Goal: Task Accomplishment & Management: Manage account settings

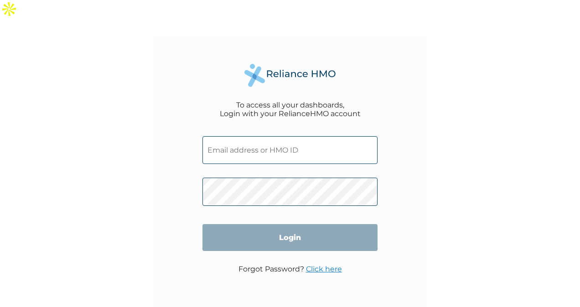
type input "SOA/10166/A"
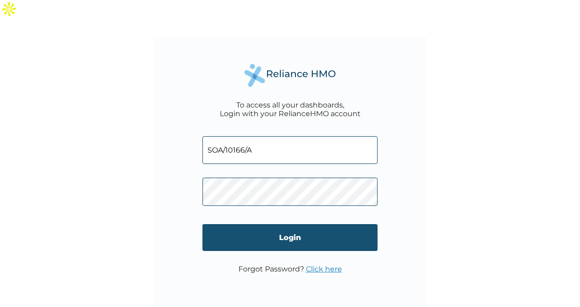
click at [267, 224] on input "Login" at bounding box center [290, 237] width 175 height 27
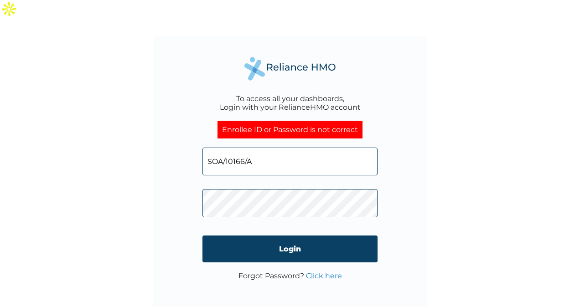
click at [317, 272] on link "Click here" at bounding box center [324, 276] width 36 height 9
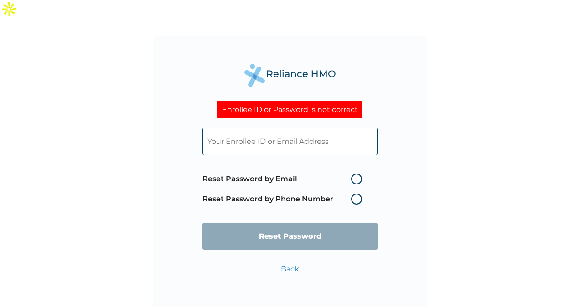
click at [286, 174] on label "Reset Password by Email" at bounding box center [285, 179] width 164 height 11
click at [338, 172] on input "Reset Password by Email" at bounding box center [345, 179] width 15 height 15
radio input "true"
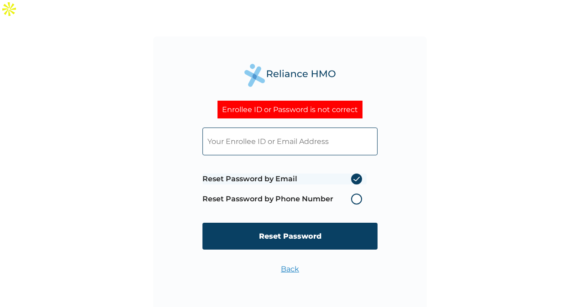
click at [290, 128] on input "text" at bounding box center [290, 142] width 175 height 28
type input "afolarin@softalliance.com"
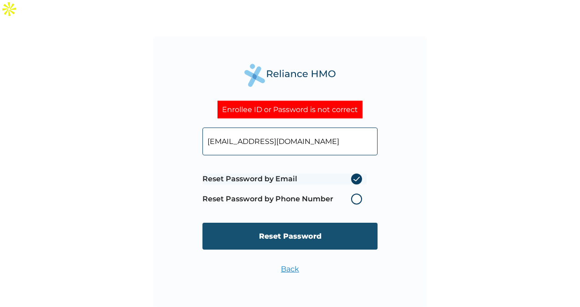
click at [220, 223] on input "Reset Password" at bounding box center [290, 236] width 175 height 27
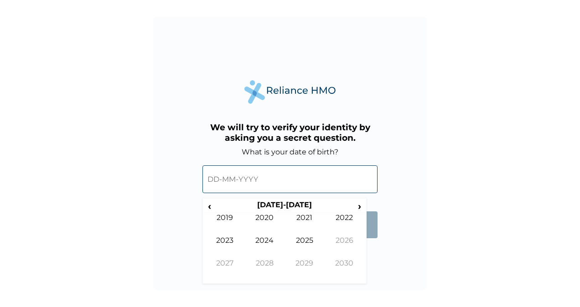
click at [219, 180] on input "text" at bounding box center [290, 180] width 175 height 28
click at [213, 210] on span "‹" at bounding box center [210, 206] width 10 height 11
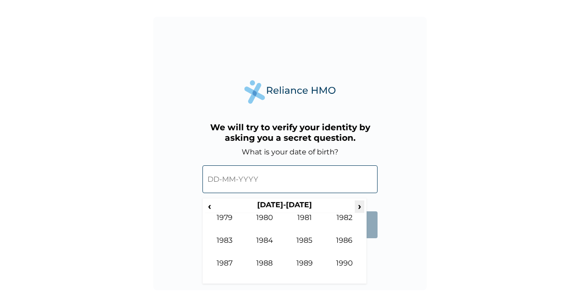
click at [359, 208] on span "›" at bounding box center [360, 206] width 10 height 11
click at [310, 217] on td "2001" at bounding box center [305, 224] width 40 height 23
click at [303, 256] on td "Jul" at bounding box center [305, 247] width 40 height 23
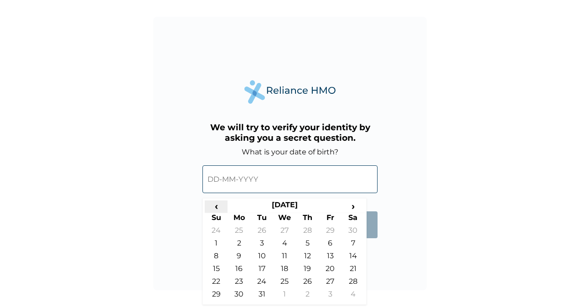
click at [213, 205] on span "‹" at bounding box center [216, 206] width 23 height 11
click at [357, 208] on span "›" at bounding box center [353, 206] width 23 height 11
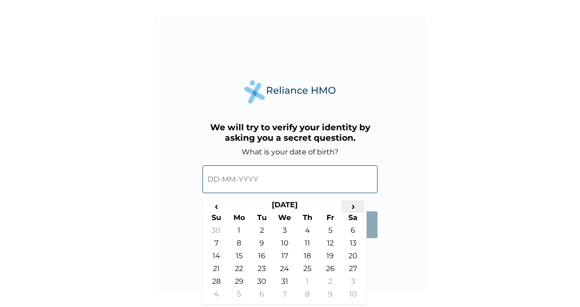
click at [357, 208] on span "›" at bounding box center [353, 206] width 23 height 11
click at [215, 203] on span "‹" at bounding box center [216, 206] width 23 height 11
click at [350, 265] on td "24" at bounding box center [353, 271] width 23 height 13
type input "24-11-2001"
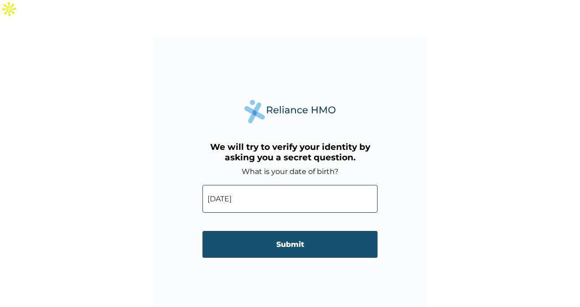
click at [302, 231] on input "Submit" at bounding box center [290, 244] width 175 height 27
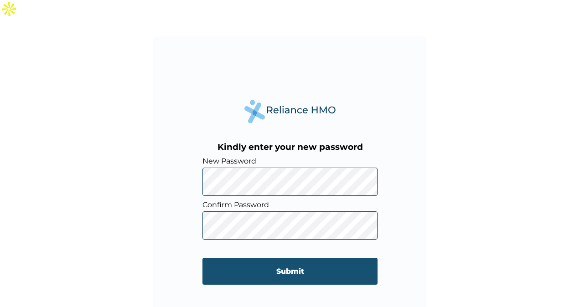
click at [309, 258] on input "Submit" at bounding box center [290, 271] width 175 height 27
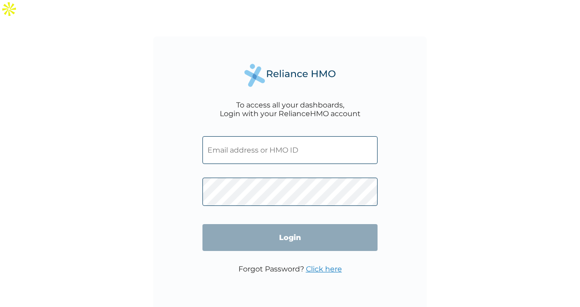
type input "SOA/10166/A"
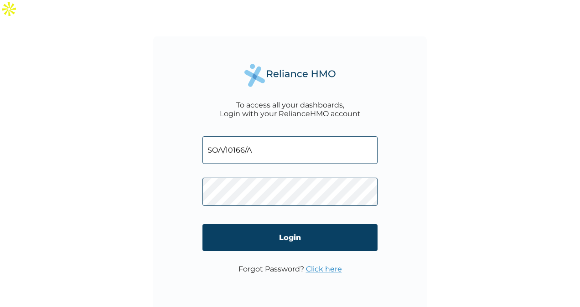
click input "Login" at bounding box center [290, 237] width 175 height 27
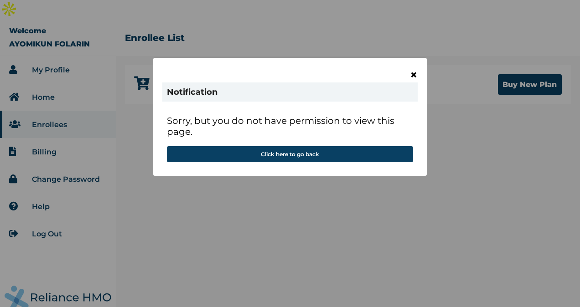
click at [415, 72] on span "×" at bounding box center [414, 75] width 8 height 16
click at [411, 75] on span "×" at bounding box center [414, 75] width 8 height 16
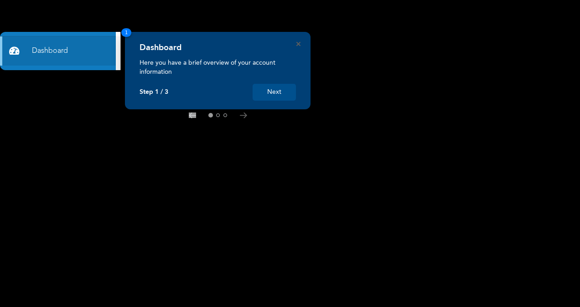
click at [266, 98] on button "Next" at bounding box center [274, 92] width 43 height 17
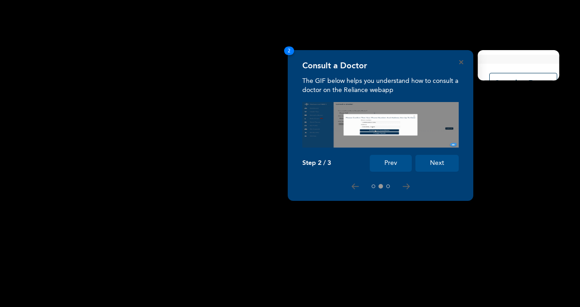
click at [427, 163] on button "Next" at bounding box center [437, 163] width 43 height 17
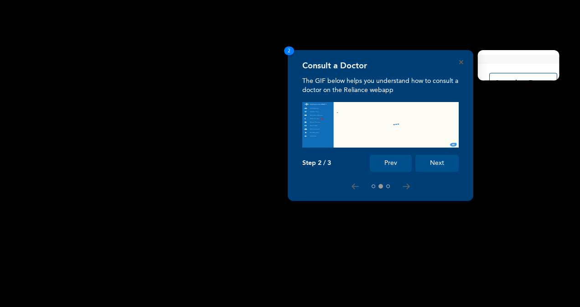
scroll to position [46, 0]
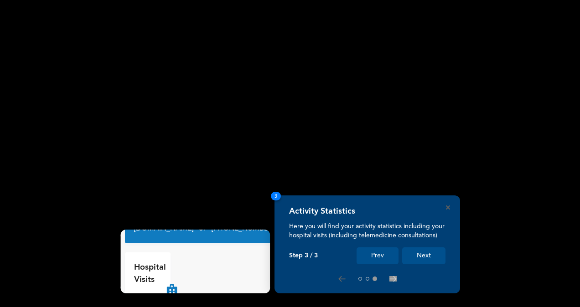
click at [429, 255] on button "Next" at bounding box center [423, 256] width 43 height 17
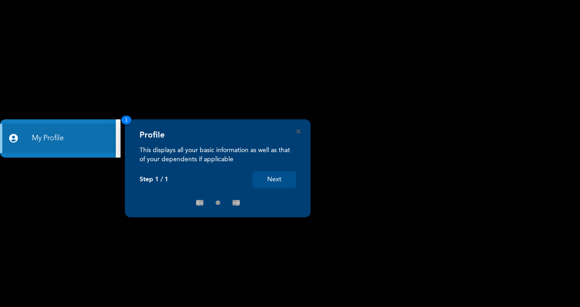
click at [282, 180] on button "Next" at bounding box center [274, 180] width 43 height 17
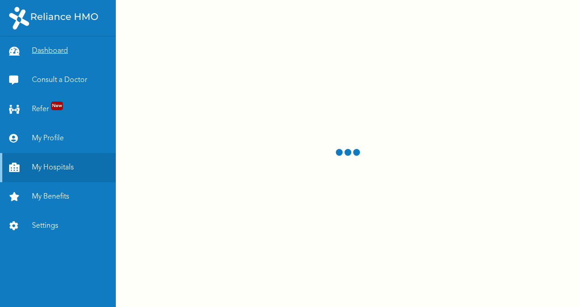
click at [53, 51] on link "Dashboard" at bounding box center [58, 50] width 116 height 29
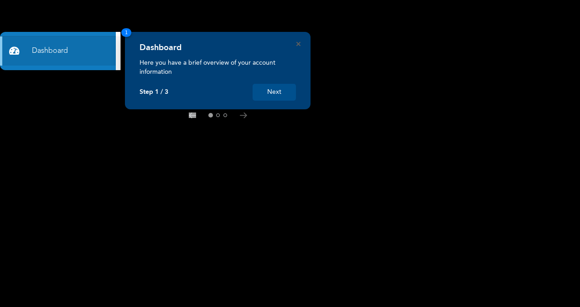
click at [277, 94] on button "Next" at bounding box center [274, 92] width 43 height 17
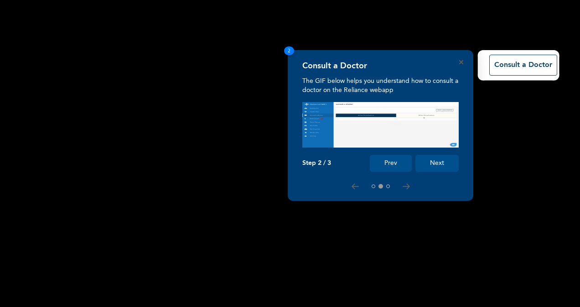
click at [82, 159] on rect at bounding box center [290, 153] width 580 height 307
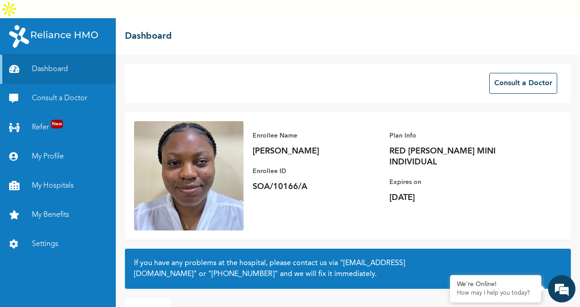
scroll to position [46, 0]
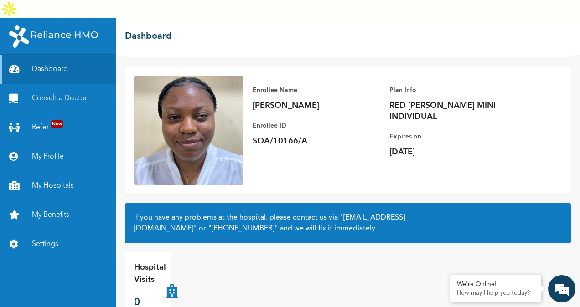
click at [40, 84] on link "Consult a Doctor" at bounding box center [58, 98] width 116 height 29
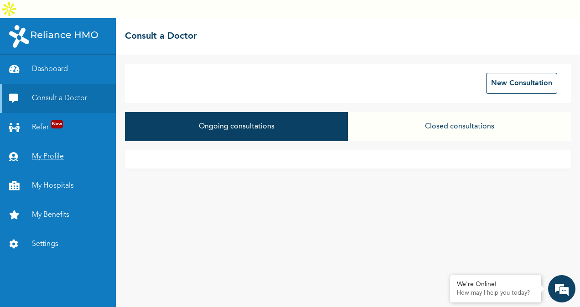
click at [40, 142] on link "My Profile" at bounding box center [58, 156] width 116 height 29
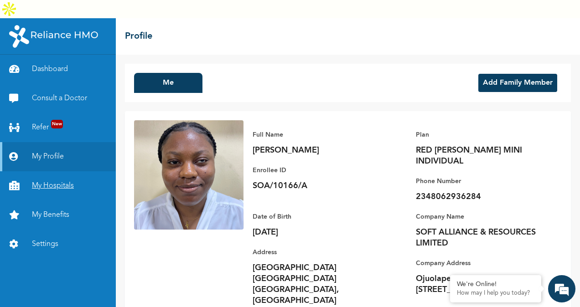
click at [62, 172] on link "My Hospitals" at bounding box center [58, 186] width 116 height 29
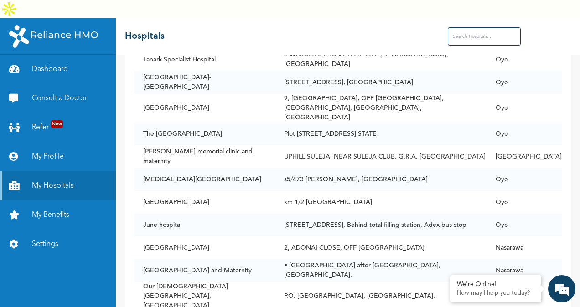
scroll to position [2799, 0]
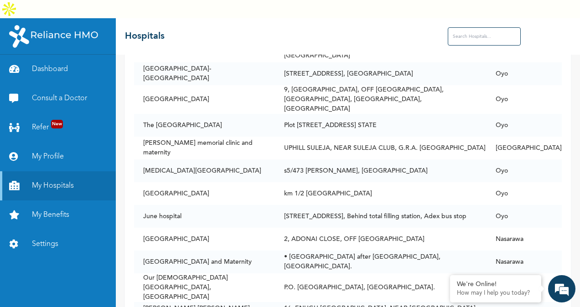
click at [466, 27] on input "text" at bounding box center [484, 36] width 73 height 18
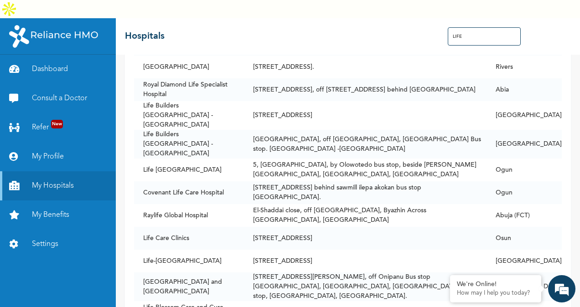
scroll to position [707, 0]
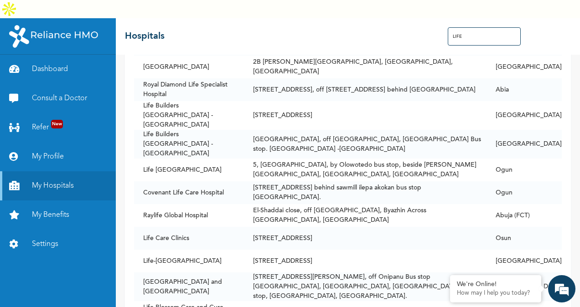
click at [478, 27] on input "LIFE" at bounding box center [484, 36] width 73 height 18
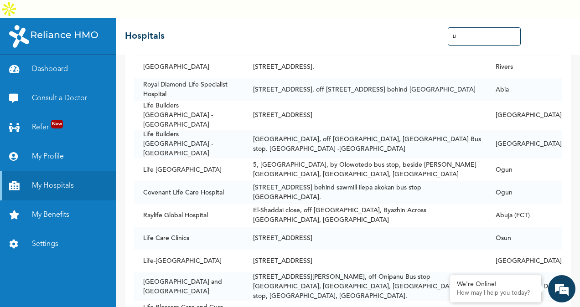
type input "L"
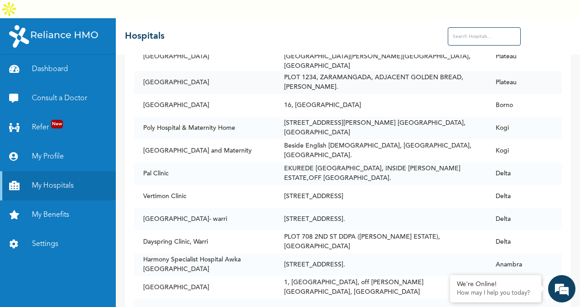
scroll to position [3083, 0]
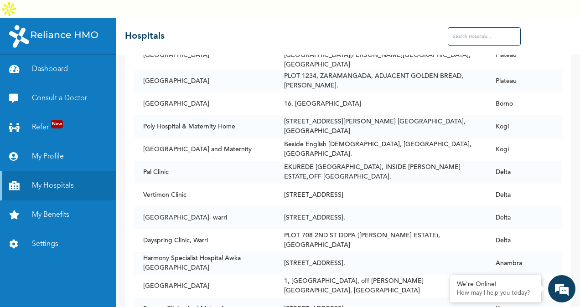
click at [493, 27] on input "text" at bounding box center [484, 36] width 73 height 18
type input "A"
type input "V"
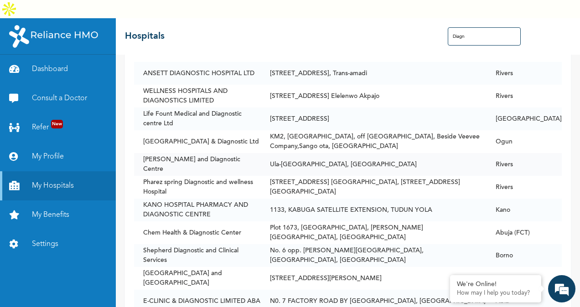
scroll to position [143, 0]
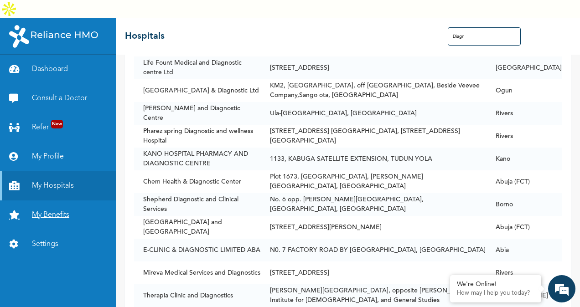
type input "Diagn"
click at [46, 201] on link "My Benefits" at bounding box center [58, 215] width 116 height 29
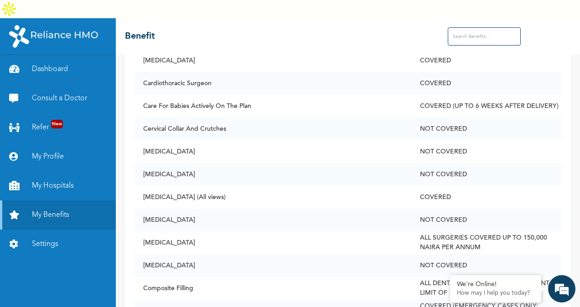
scroll to position [712, 0]
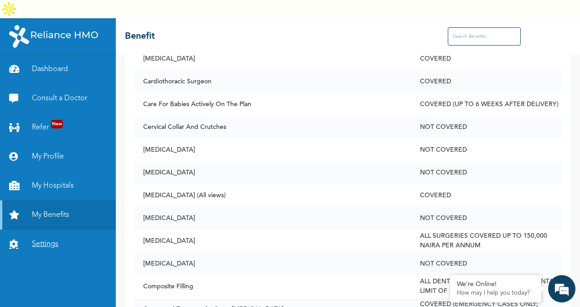
click at [44, 230] on link "Settings" at bounding box center [58, 244] width 116 height 29
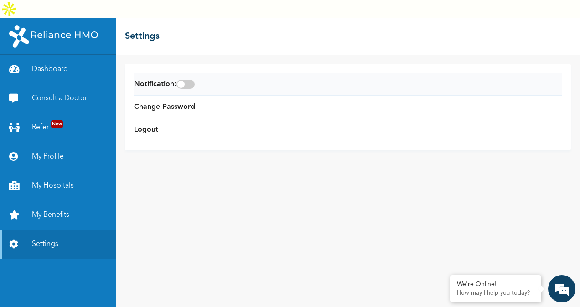
click at [188, 80] on span at bounding box center [186, 84] width 18 height 9
click at [0, 0] on input "checkbox" at bounding box center [0, 0] width 0 height 0
click at [61, 84] on link "Consult a Doctor" at bounding box center [58, 98] width 116 height 29
